Goal: Transaction & Acquisition: Book appointment/travel/reservation

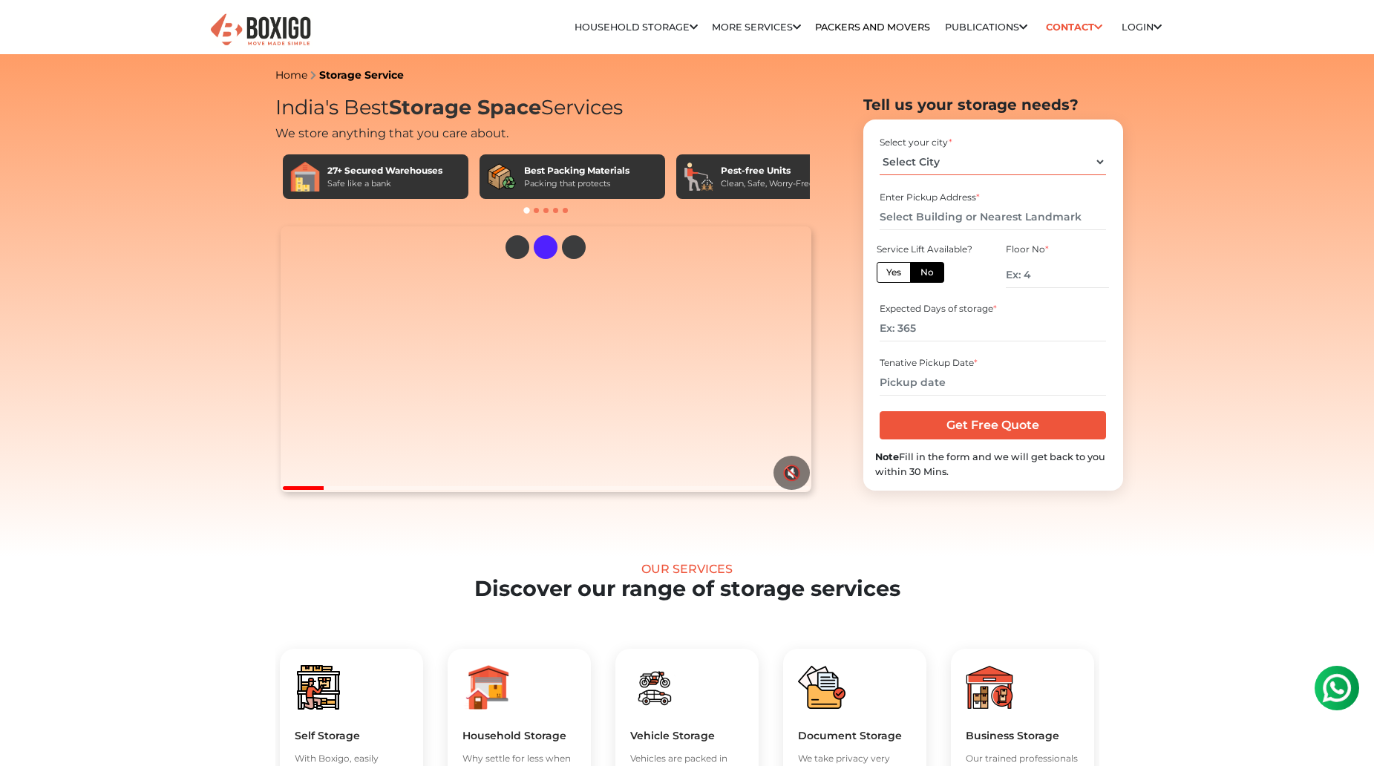
click at [986, 159] on select "Select City Bangalore Bengaluru Bhopal Bhubaneswar Chennai Coimbatore Cuttack D…" at bounding box center [993, 162] width 226 height 26
select select "[GEOGRAPHIC_DATA]"
click at [880, 149] on select "Select City Bangalore Bengaluru Bhopal Bhubaneswar Chennai Coimbatore Cuttack D…" at bounding box center [993, 162] width 226 height 26
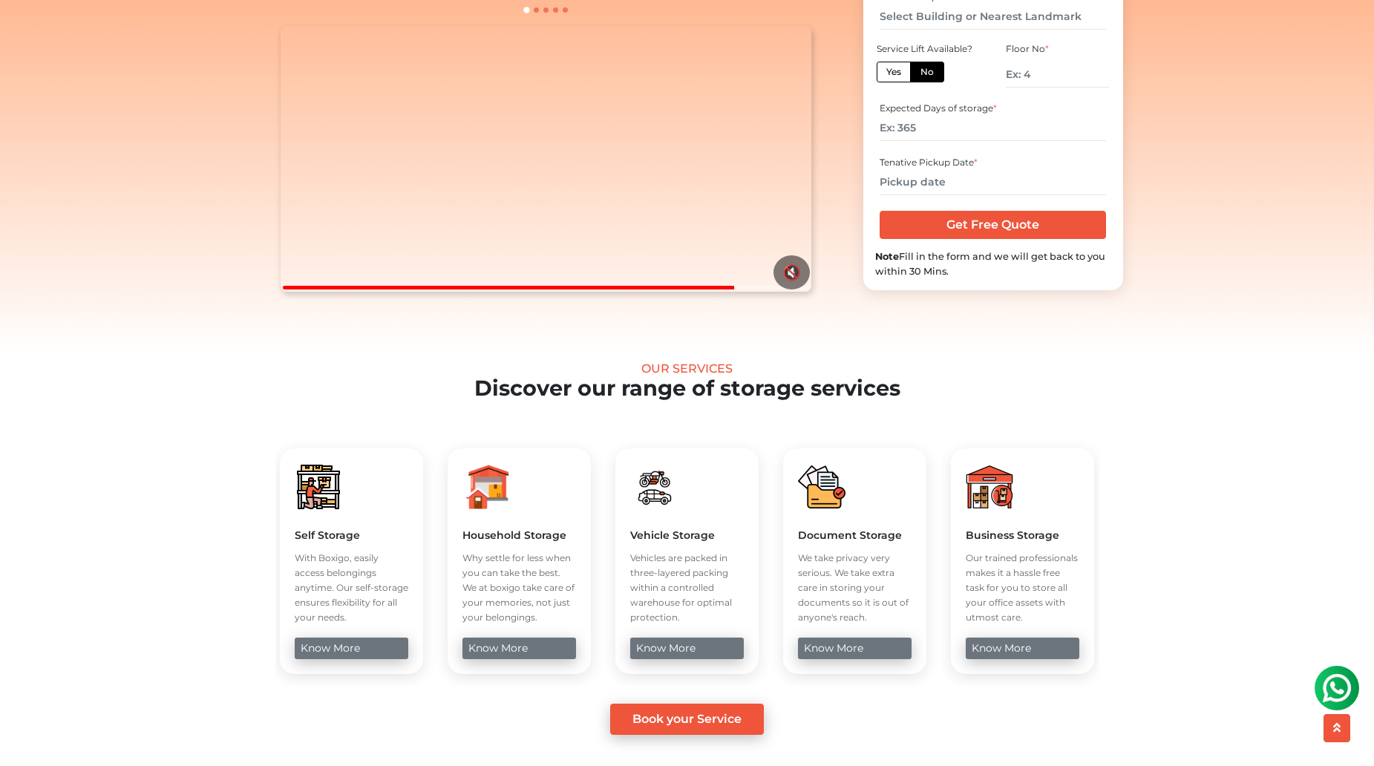
scroll to position [223, 0]
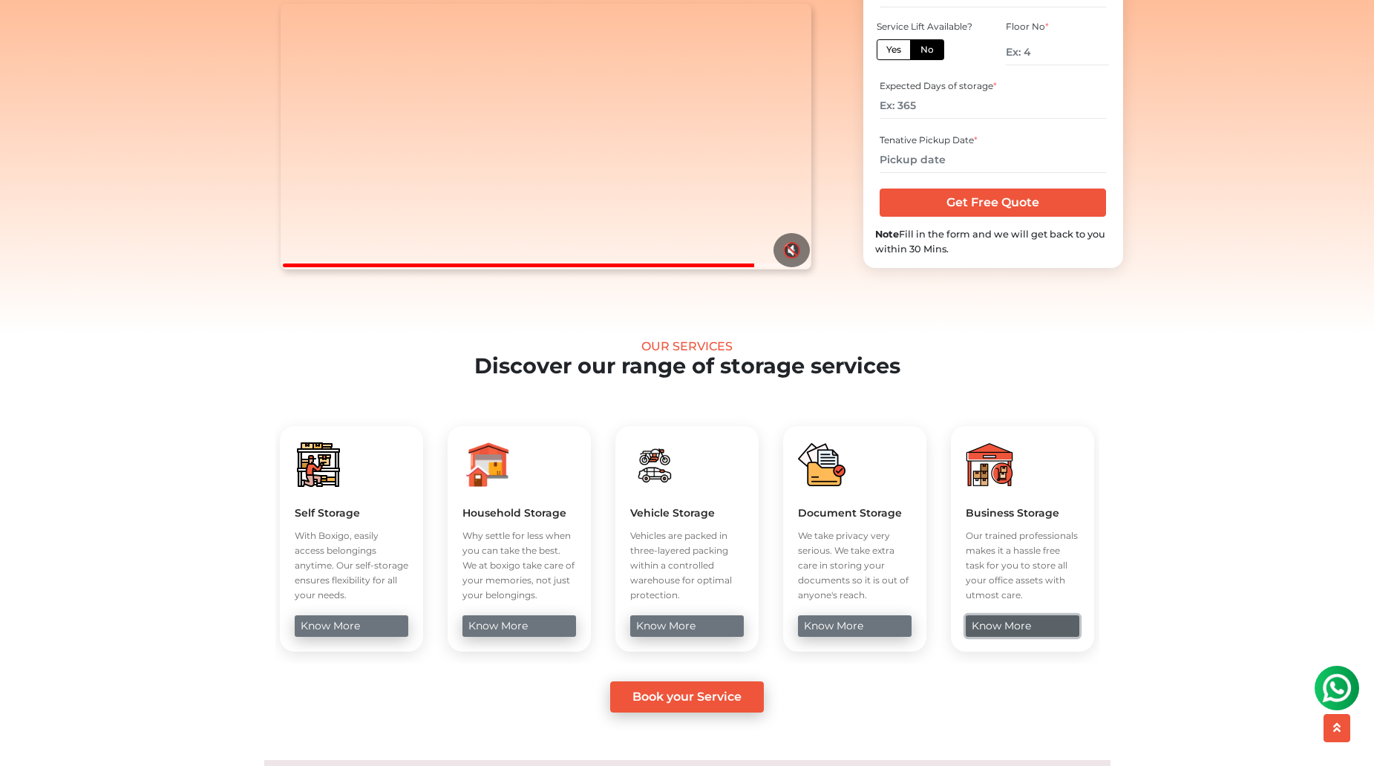
click at [995, 637] on link "know more" at bounding box center [1023, 626] width 114 height 22
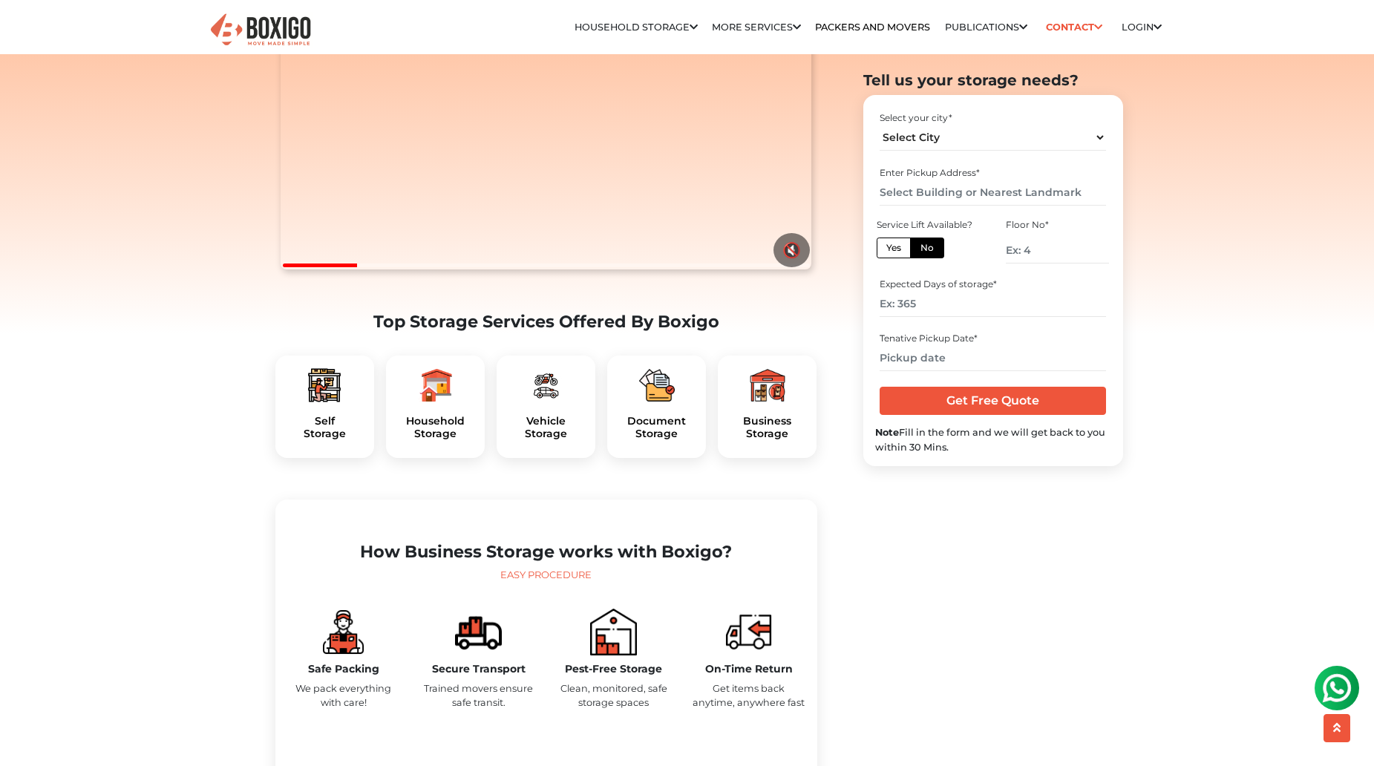
scroll to position [594, 0]
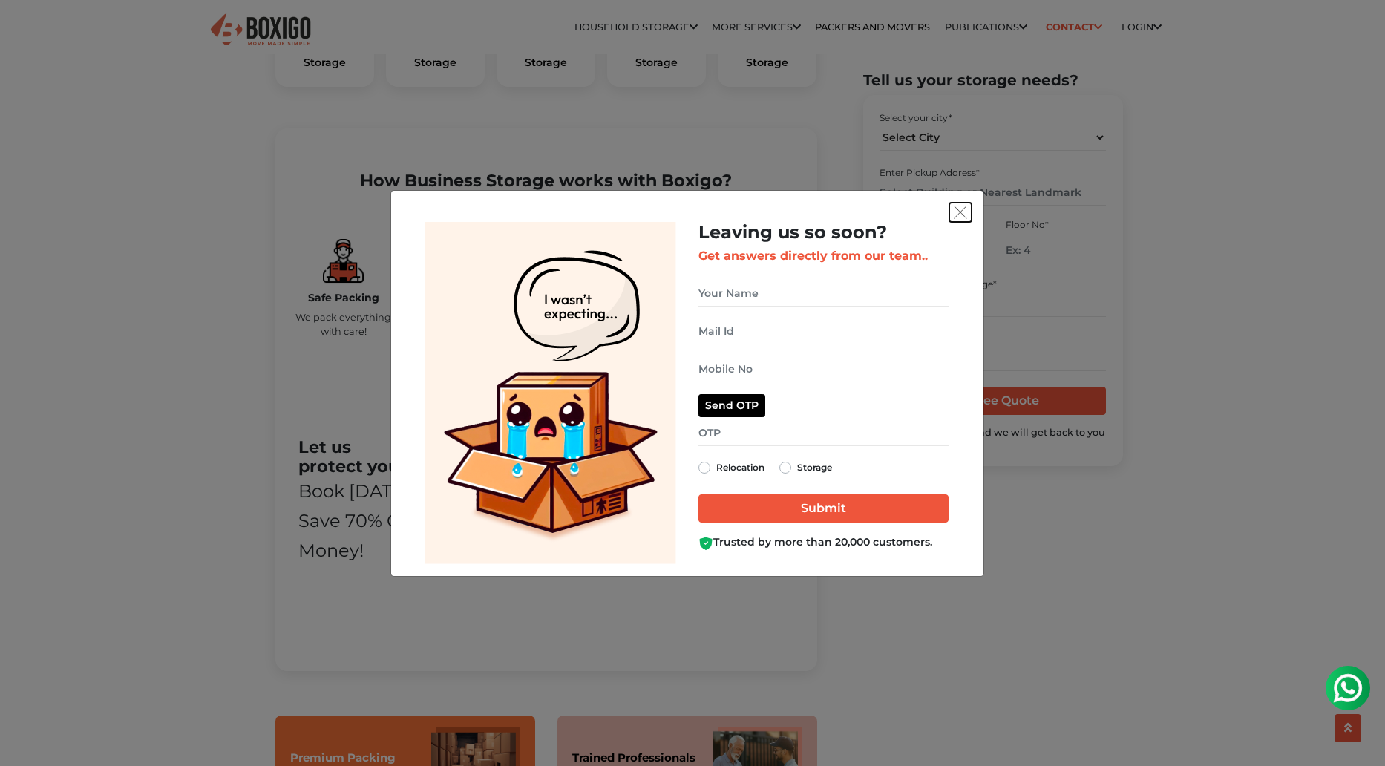
click at [960, 210] on img "get free quote dialog" at bounding box center [960, 212] width 13 height 13
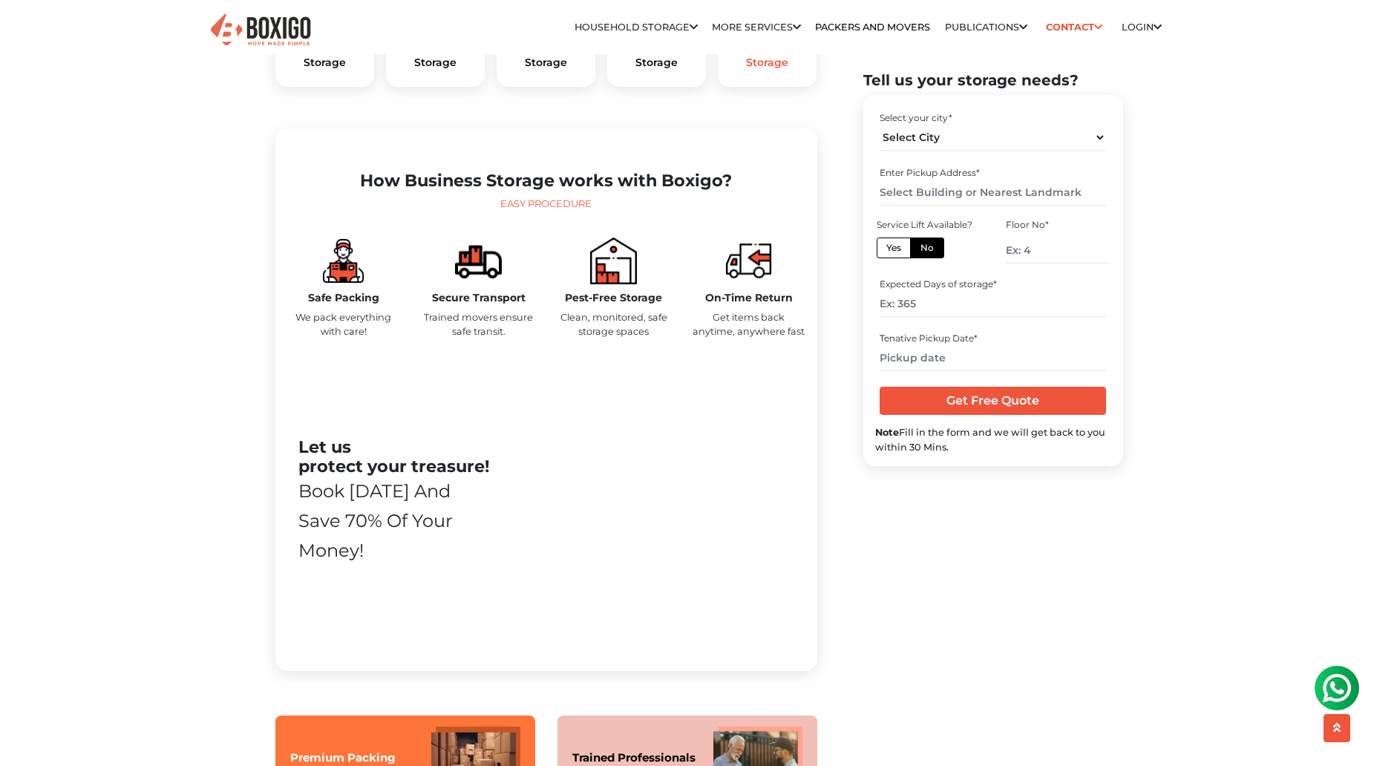
click at [770, 69] on h5 "Business Storage" at bounding box center [767, 56] width 75 height 25
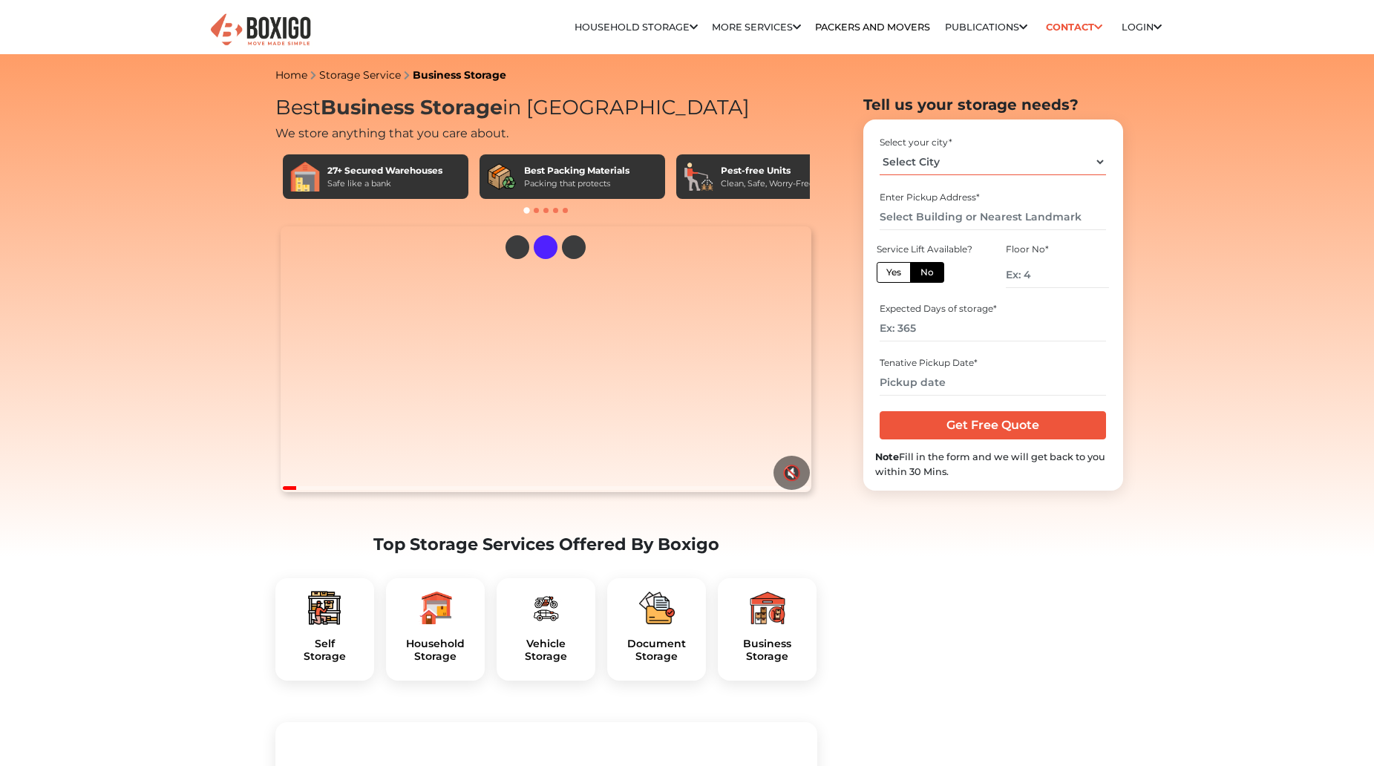
click at [1001, 160] on select "Select City Bangalore Bengaluru Bhopal Bhubaneswar Chennai Coimbatore Cuttack D…" at bounding box center [993, 162] width 226 height 26
select select "[GEOGRAPHIC_DATA]"
click at [880, 149] on select "Select City Bangalore Bengaluru Bhopal Bhubaneswar Chennai Coimbatore Cuttack D…" at bounding box center [993, 162] width 226 height 26
click at [933, 220] on input "text" at bounding box center [993, 217] width 226 height 26
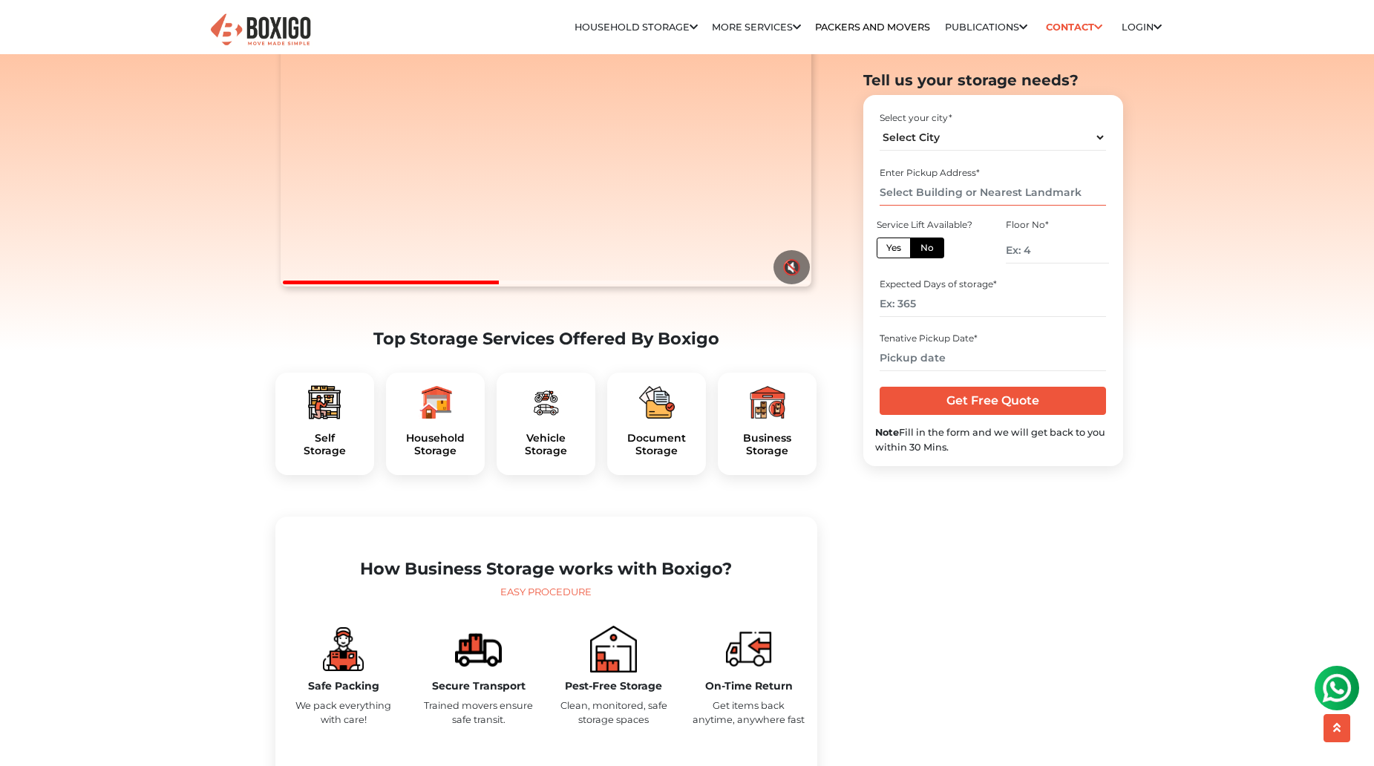
scroll to position [223, 0]
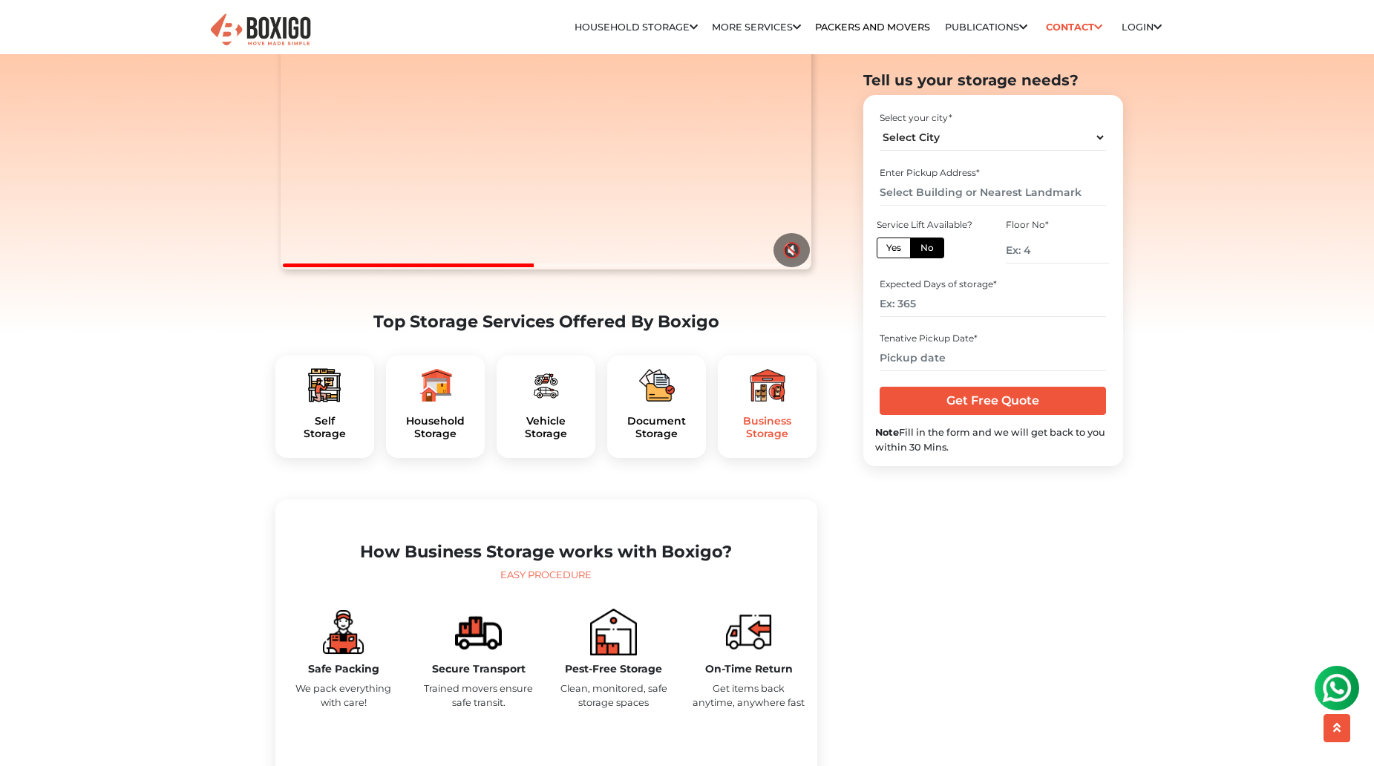
click at [766, 440] on h5 "Business Storage" at bounding box center [767, 427] width 75 height 25
